Goal: Check status: Check status

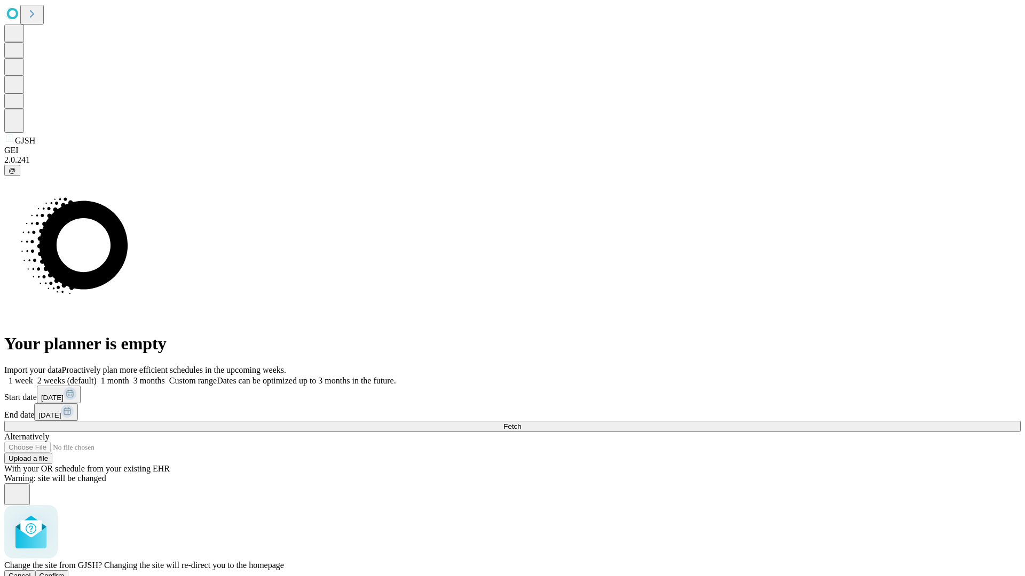
click at [65, 572] on span "Confirm" at bounding box center [51, 576] width 25 height 8
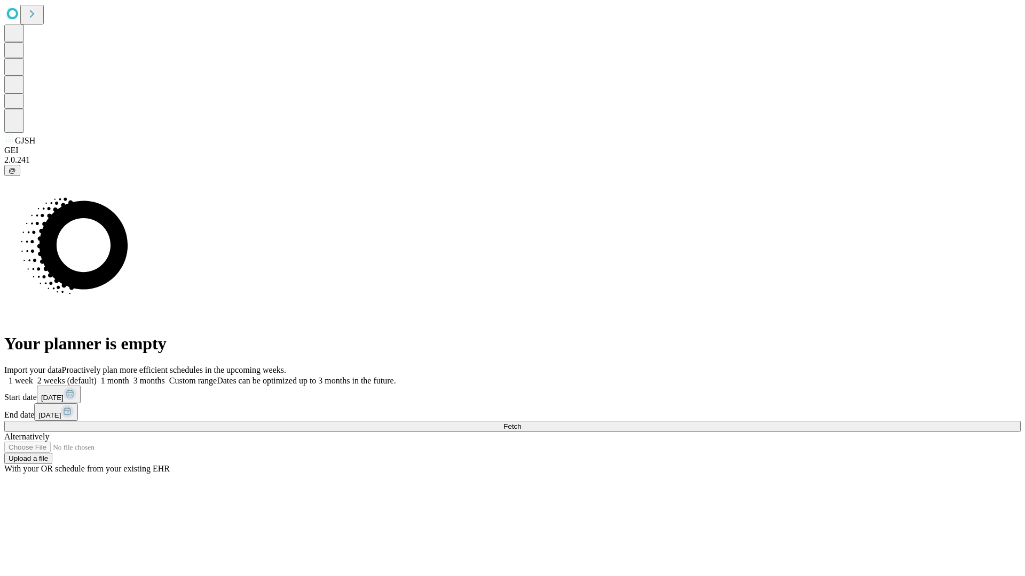
click at [129, 376] on label "1 month" at bounding box center [113, 380] width 33 height 9
click at [521, 423] on span "Fetch" at bounding box center [512, 427] width 18 height 8
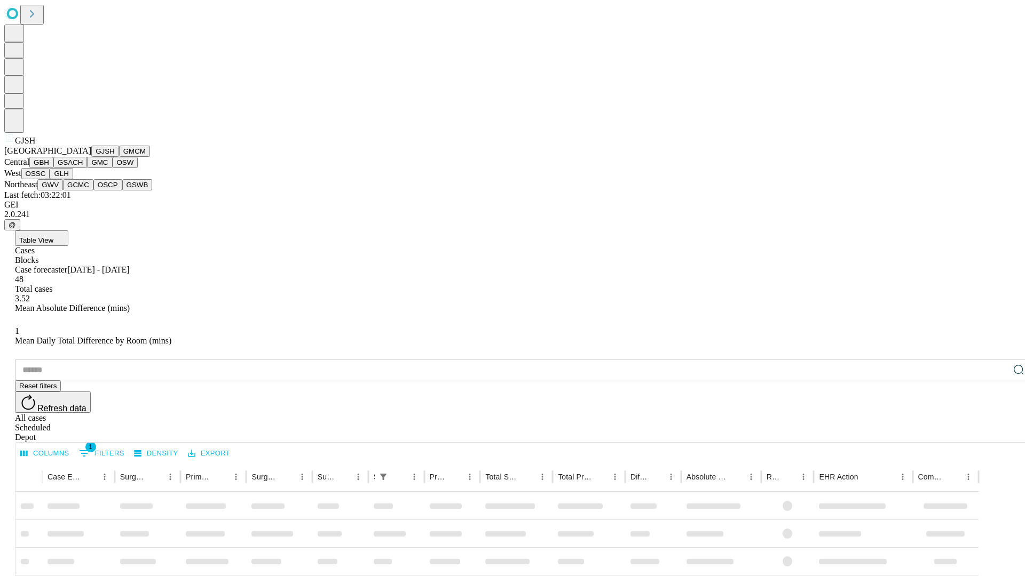
click at [119, 157] on button "GMCM" at bounding box center [134, 151] width 31 height 11
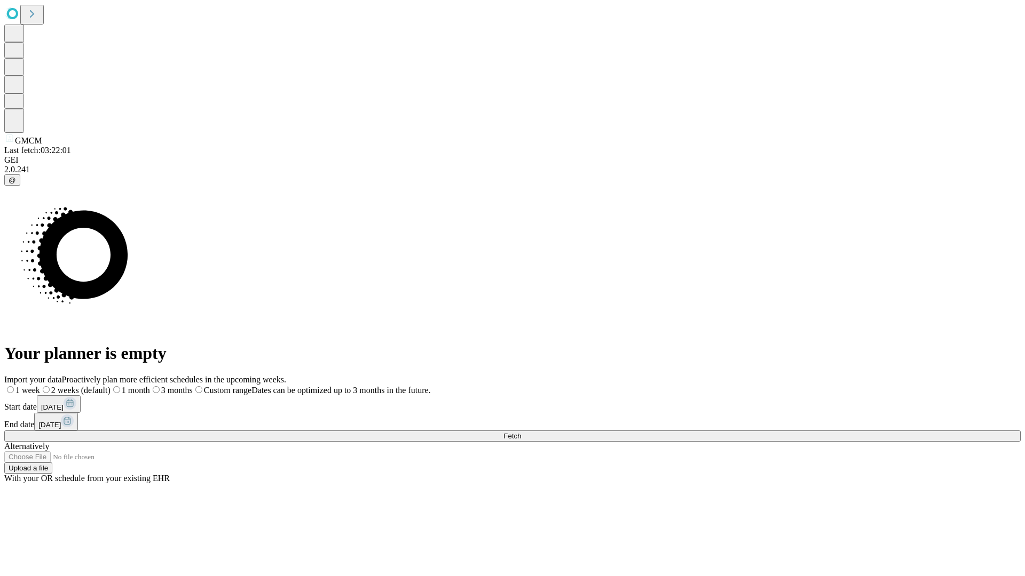
click at [150, 386] on label "1 month" at bounding box center [129, 390] width 39 height 9
click at [521, 432] on span "Fetch" at bounding box center [512, 436] width 18 height 8
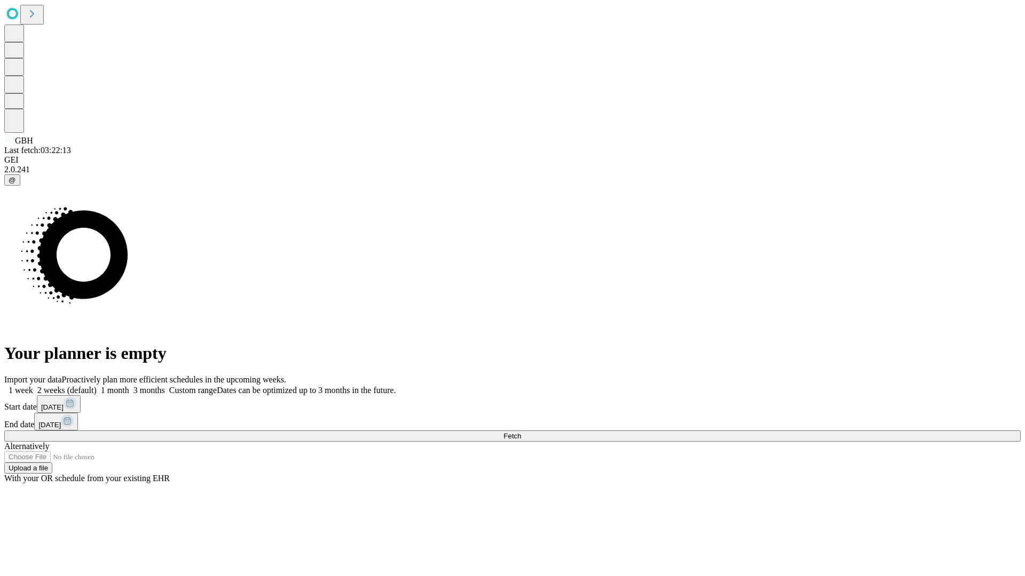
click at [129, 386] on label "1 month" at bounding box center [113, 390] width 33 height 9
click at [521, 432] on span "Fetch" at bounding box center [512, 436] width 18 height 8
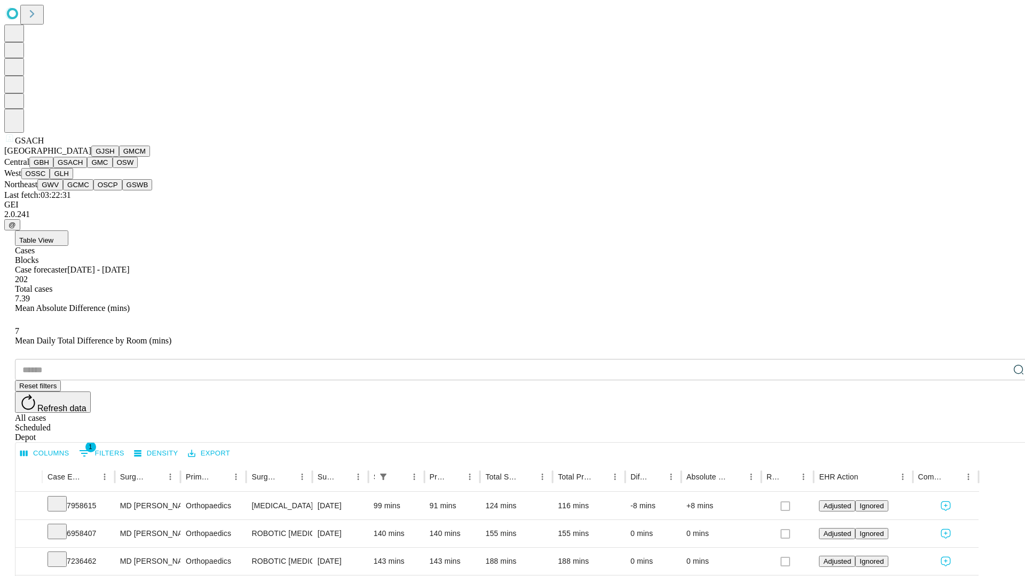
click at [87, 168] on button "GMC" at bounding box center [99, 162] width 25 height 11
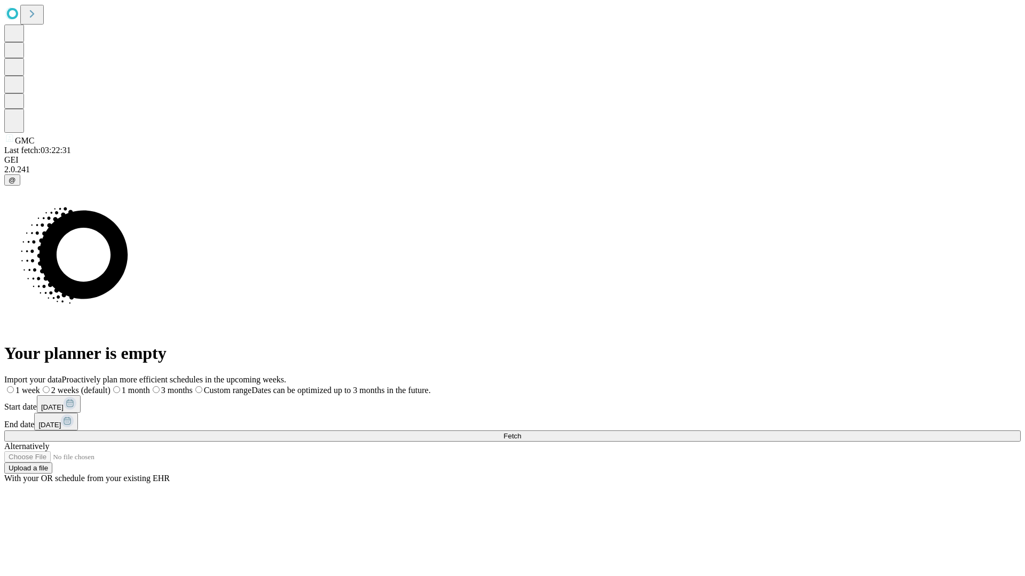
click at [150, 386] on label "1 month" at bounding box center [129, 390] width 39 height 9
click at [521, 432] on span "Fetch" at bounding box center [512, 436] width 18 height 8
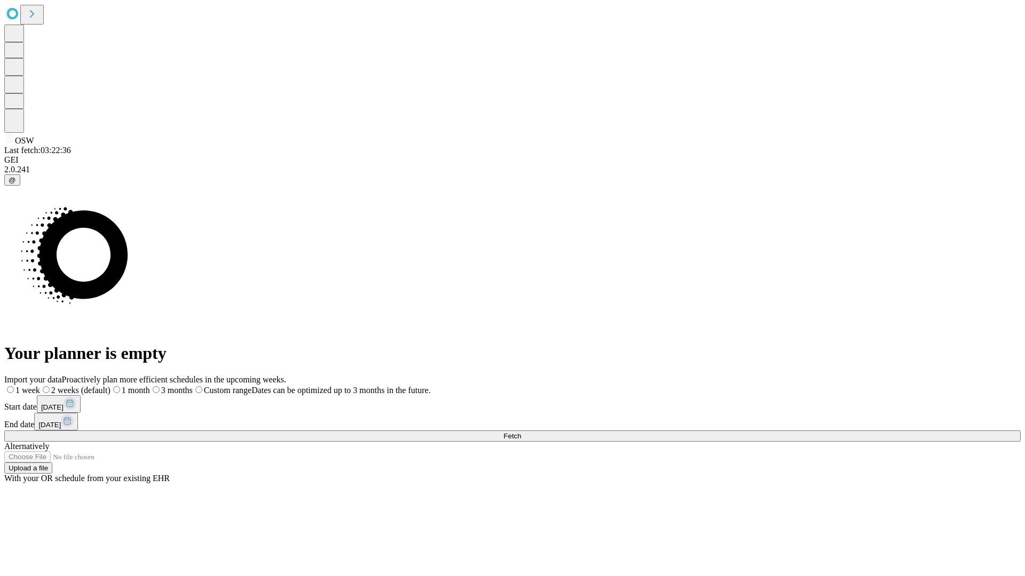
click at [521, 432] on span "Fetch" at bounding box center [512, 436] width 18 height 8
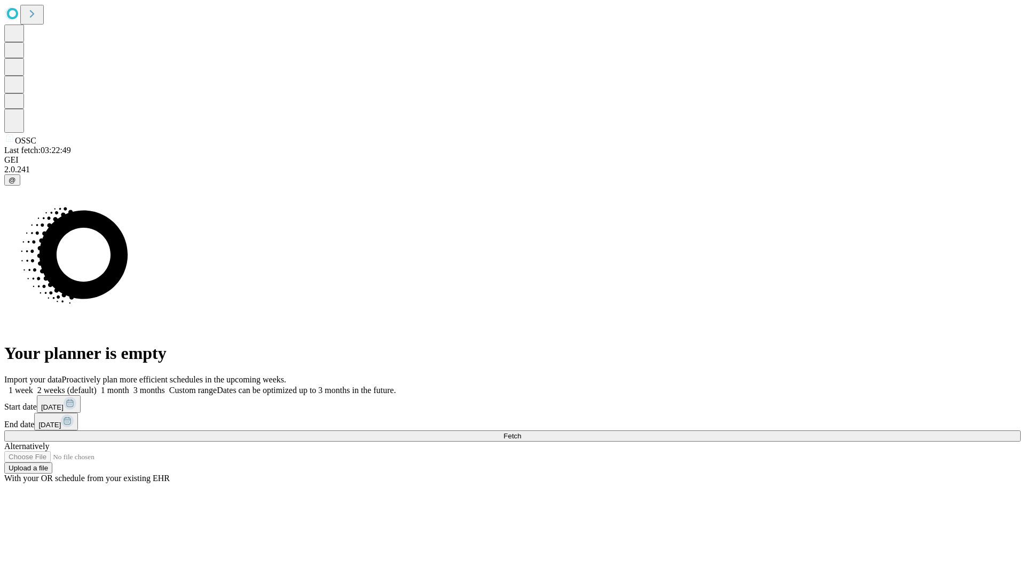
click at [129, 386] on label "1 month" at bounding box center [113, 390] width 33 height 9
click at [521, 432] on span "Fetch" at bounding box center [512, 436] width 18 height 8
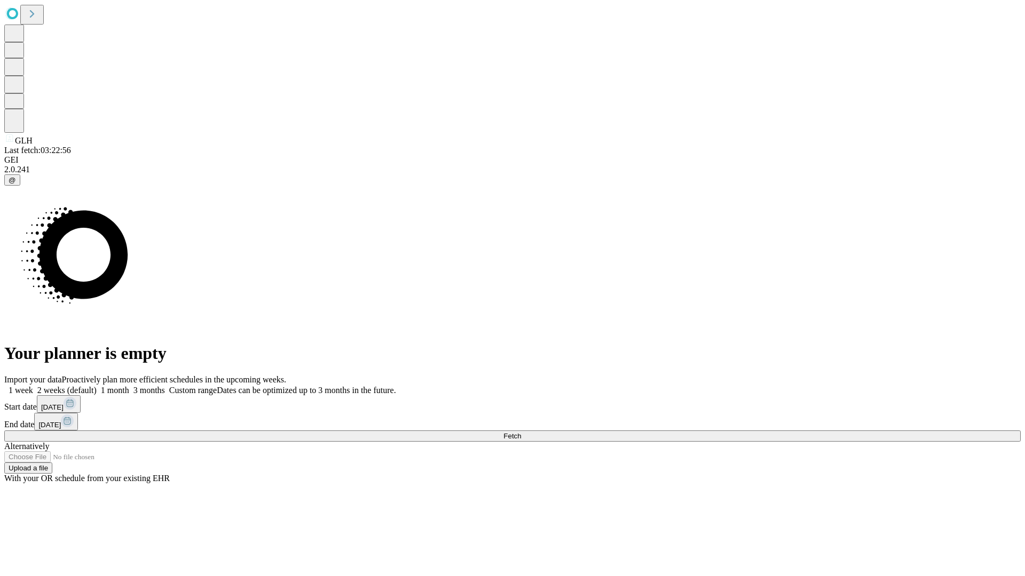
click at [521, 432] on span "Fetch" at bounding box center [512, 436] width 18 height 8
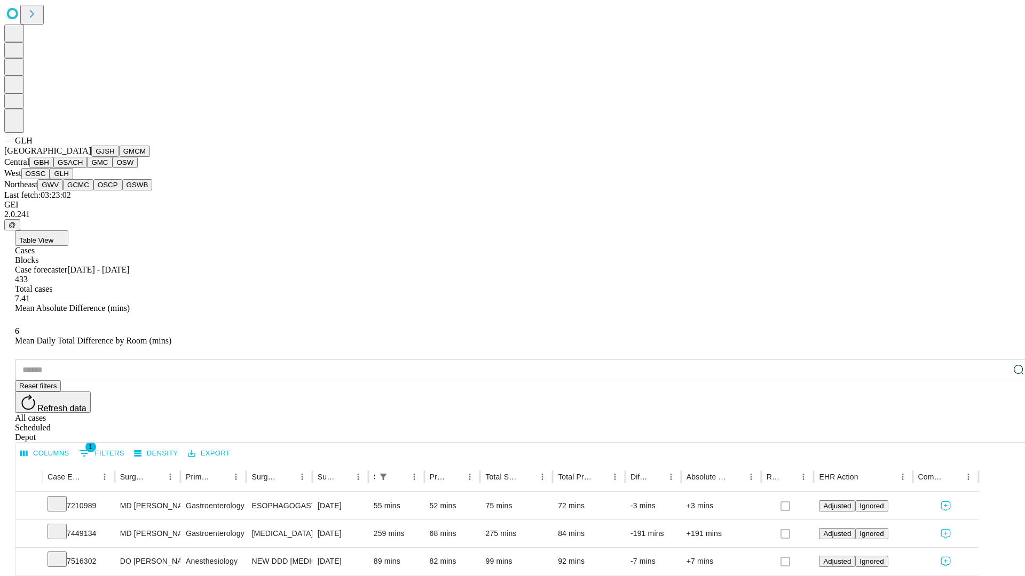
click at [63, 191] on button "GWV" at bounding box center [50, 184] width 26 height 11
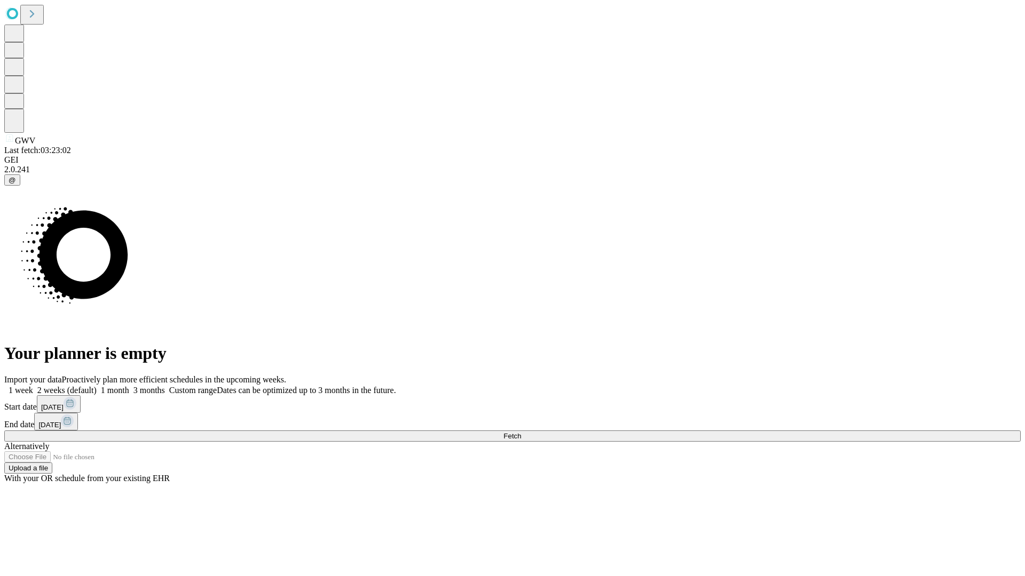
click at [129, 386] on label "1 month" at bounding box center [113, 390] width 33 height 9
click at [521, 432] on span "Fetch" at bounding box center [512, 436] width 18 height 8
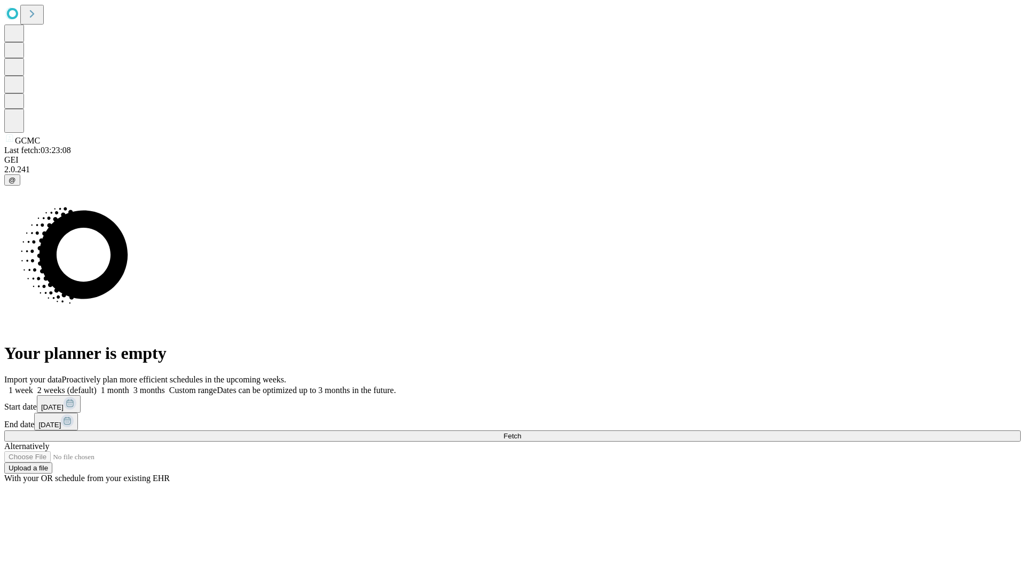
click at [521, 432] on span "Fetch" at bounding box center [512, 436] width 18 height 8
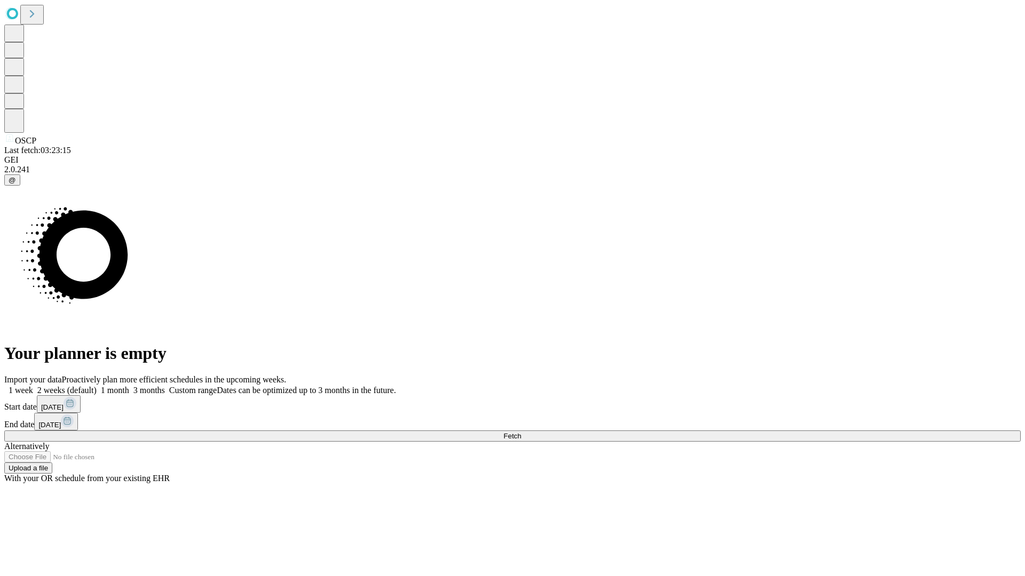
click at [129, 386] on label "1 month" at bounding box center [113, 390] width 33 height 9
click at [521, 432] on span "Fetch" at bounding box center [512, 436] width 18 height 8
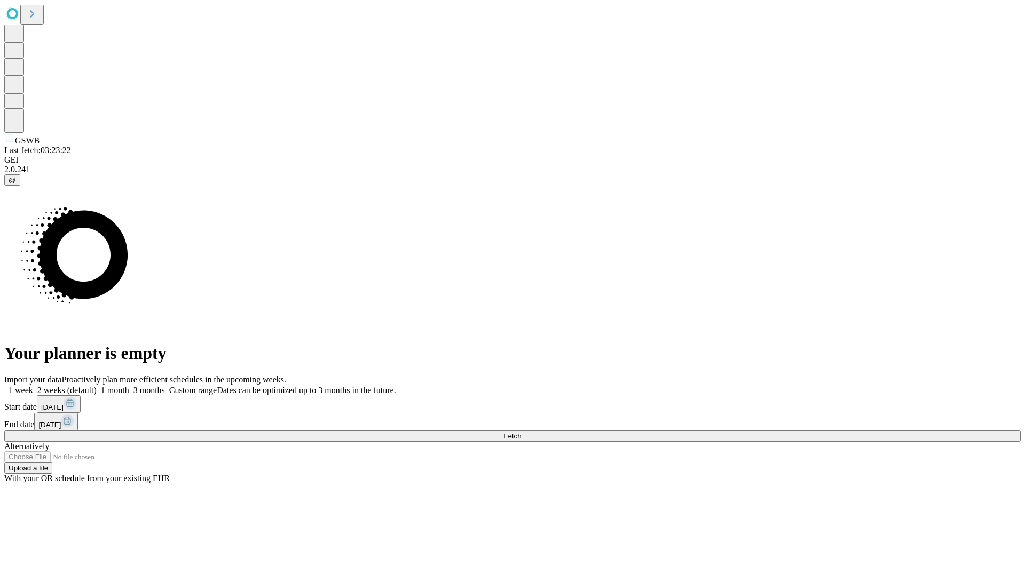
click at [129, 386] on label "1 month" at bounding box center [113, 390] width 33 height 9
click at [521, 432] on span "Fetch" at bounding box center [512, 436] width 18 height 8
